Goal: Transaction & Acquisition: Purchase product/service

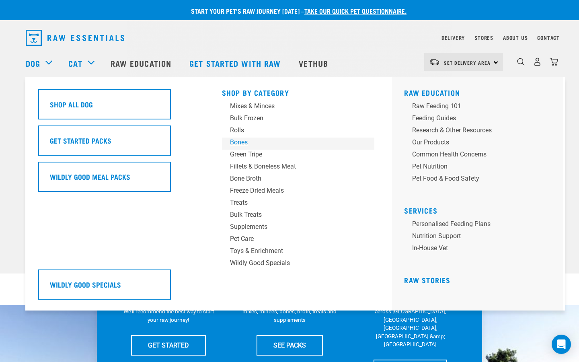
click at [235, 141] on div "Bones" at bounding box center [292, 143] width 125 height 10
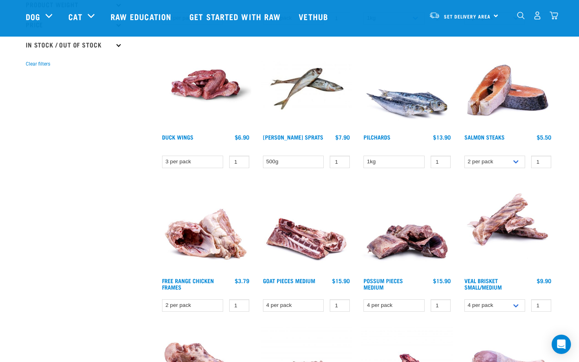
scroll to position [237, 0]
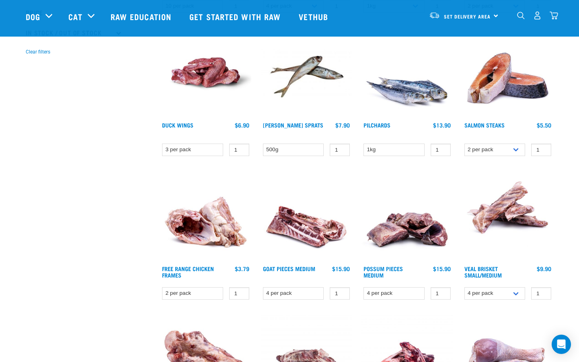
click at [508, 216] on img at bounding box center [508, 216] width 91 height 91
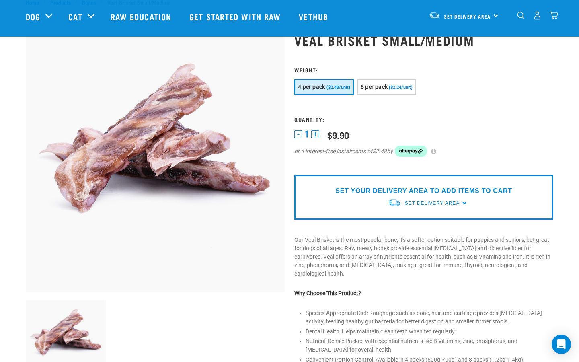
scroll to position [4, 0]
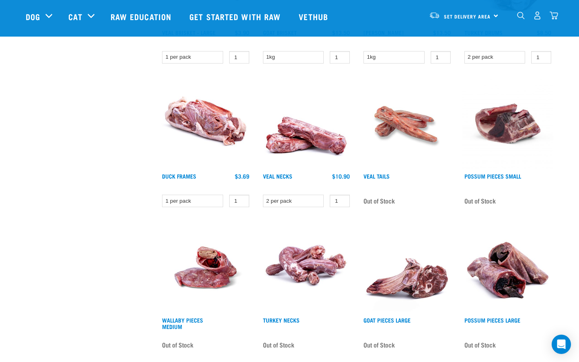
scroll to position [617, 0]
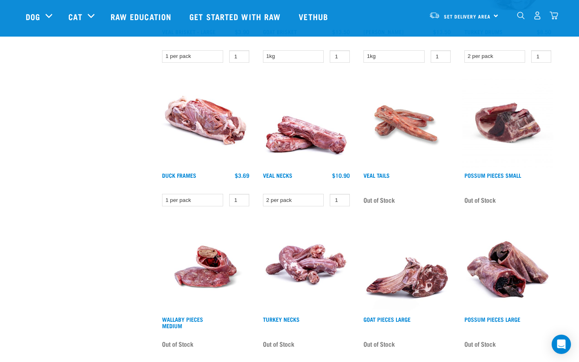
click at [326, 143] on img at bounding box center [306, 122] width 91 height 91
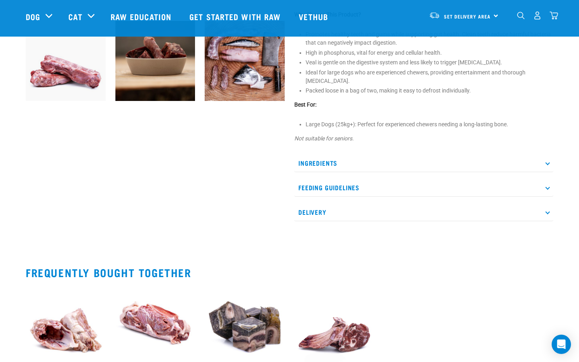
scroll to position [306, 0]
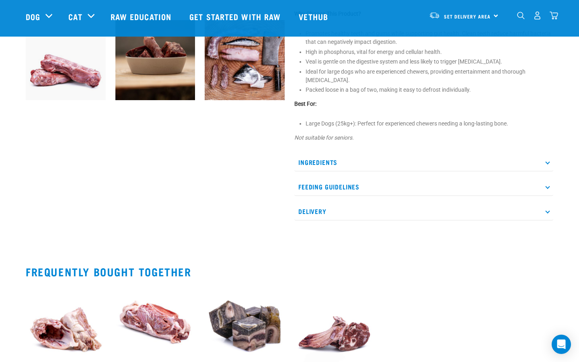
click at [549, 163] on p "Ingredients" at bounding box center [423, 162] width 259 height 18
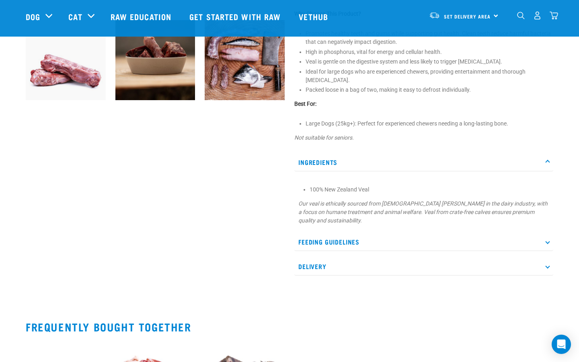
click at [549, 163] on p "Ingredients" at bounding box center [423, 162] width 259 height 18
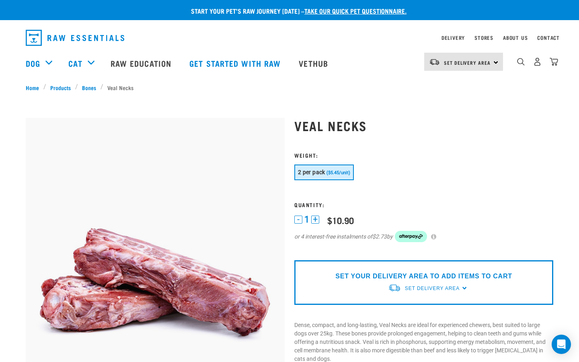
scroll to position [0, 0]
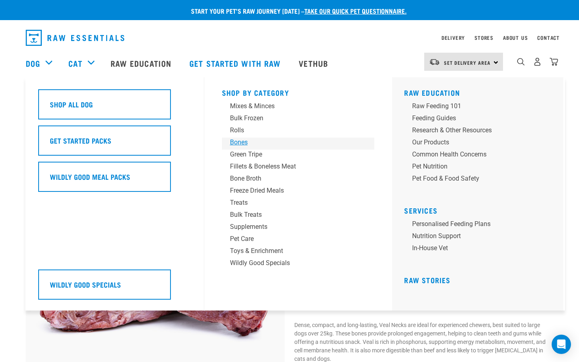
click at [245, 141] on div "Bones" at bounding box center [292, 143] width 125 height 10
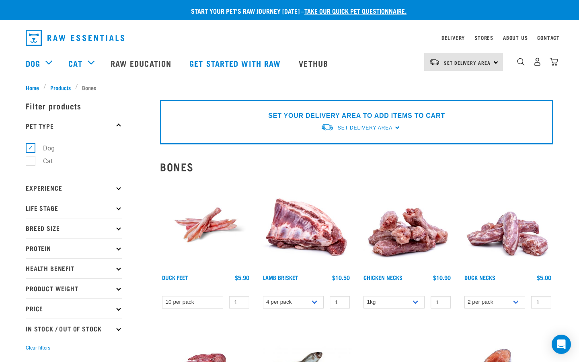
scroll to position [11, 0]
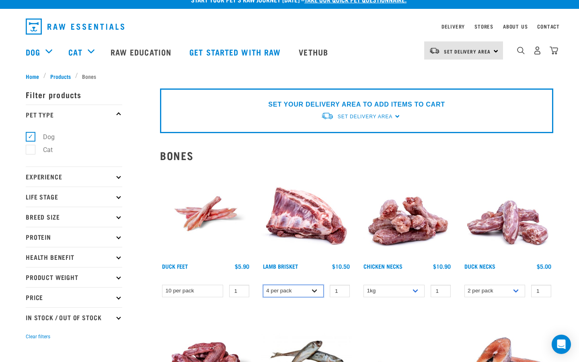
select select "812"
click at [317, 217] on img at bounding box center [306, 213] width 91 height 91
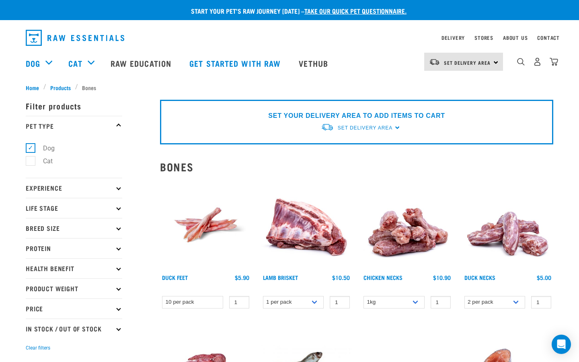
select select "812"
